Goal: Task Accomplishment & Management: Manage account settings

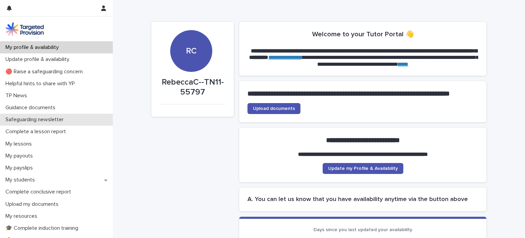
click at [55, 114] on div "Safeguarding newsletter" at bounding box center [56, 120] width 113 height 12
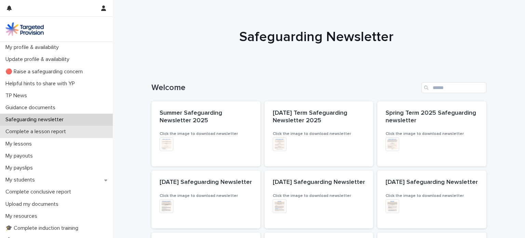
click at [43, 132] on p "Complete a lesson report" at bounding box center [37, 131] width 69 height 6
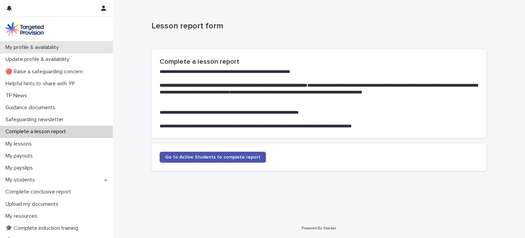
click at [43, 48] on p "My profile & availability" at bounding box center [34, 47] width 62 height 6
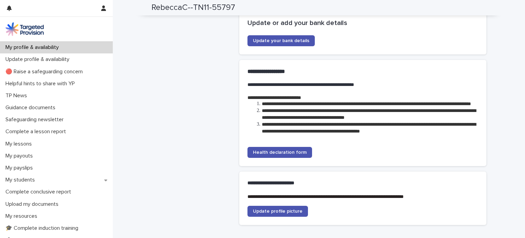
scroll to position [1275, 0]
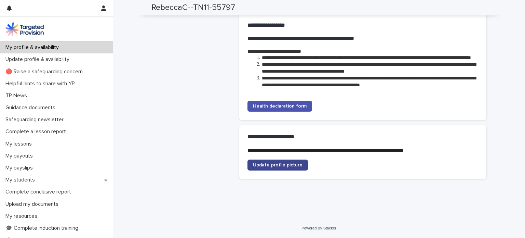
click at [278, 165] on span "Update profile picture" at bounding box center [278, 164] width 50 height 5
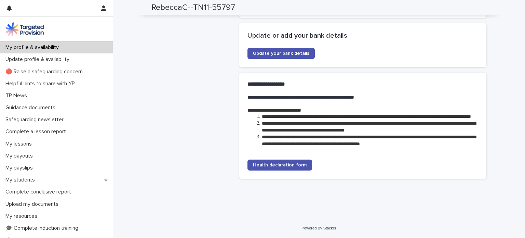
scroll to position [1216, 0]
click at [289, 164] on span "Health declaration form" at bounding box center [280, 164] width 54 height 5
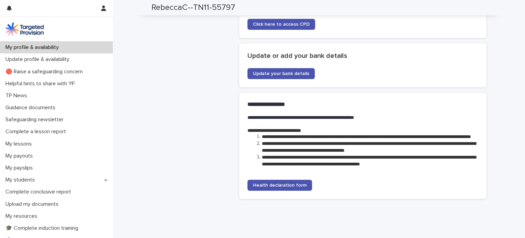
scroll to position [1171, 0]
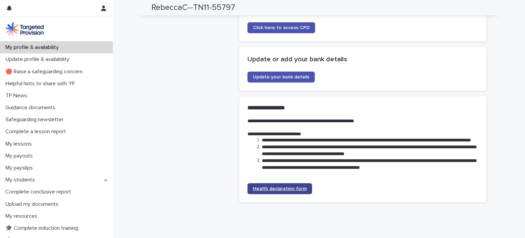
click at [278, 191] on span "Health declaration form" at bounding box center [280, 188] width 54 height 5
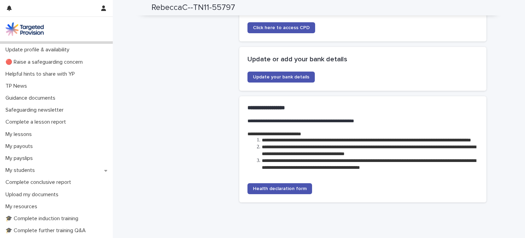
scroll to position [0, 0]
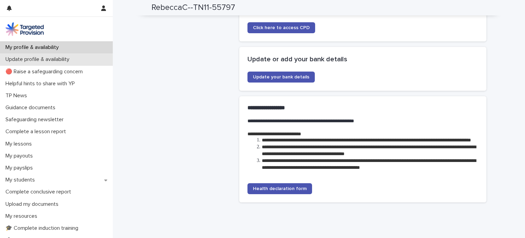
click at [45, 58] on p "Update profile & availability" at bounding box center [39, 59] width 72 height 6
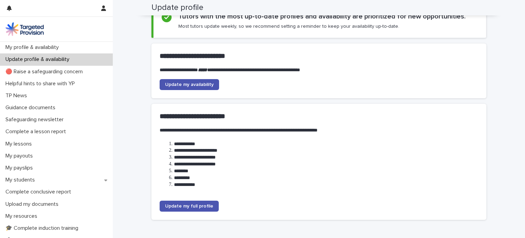
scroll to position [41, 0]
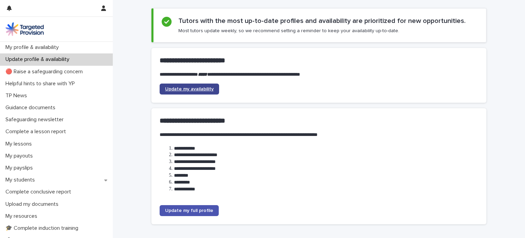
click at [190, 88] on span "Update my availability" at bounding box center [189, 89] width 49 height 5
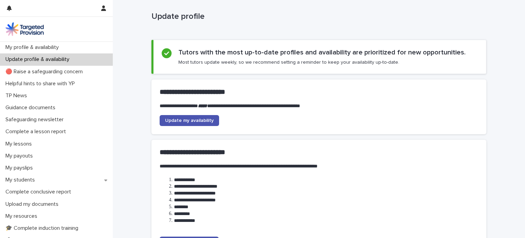
scroll to position [0, 0]
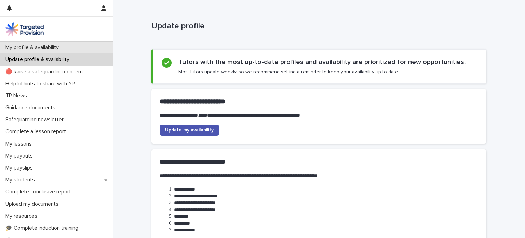
click at [25, 45] on p "My profile & availability" at bounding box center [34, 47] width 62 height 6
